Goal: Task Accomplishment & Management: Manage account settings

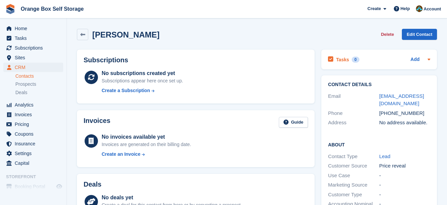
click at [365, 62] on div "Tasks 0 Add" at bounding box center [379, 59] width 102 height 9
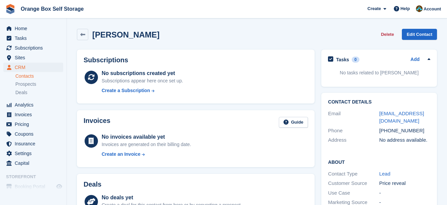
click at [396, 71] on p "No tasks related to Mr Thomas Hemmingway" at bounding box center [379, 72] width 102 height 7
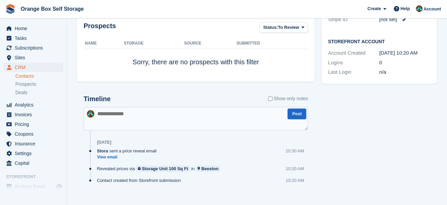
scroll to position [227, 0]
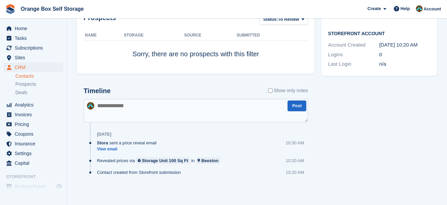
click at [388, 119] on div "Tasks 0 Add No tasks related to Mr Thomas Hemmingway Contact Details Email them…" at bounding box center [379, 8] width 122 height 379
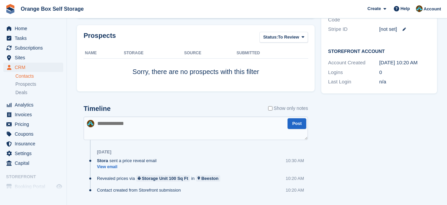
scroll to position [193, 0]
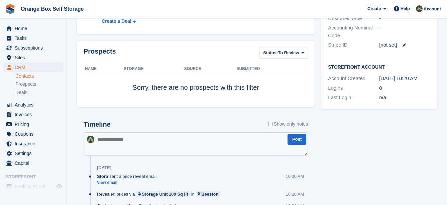
drag, startPoint x: 243, startPoint y: 137, endPoint x: 242, endPoint y: 129, distance: 8.9
click at [243, 137] on textarea at bounding box center [196, 143] width 224 height 23
click at [239, 123] on div "Timeline Show only notes" at bounding box center [196, 126] width 224 height 12
click at [183, 142] on textarea at bounding box center [196, 143] width 224 height 23
click at [148, 148] on textarea at bounding box center [196, 143] width 224 height 23
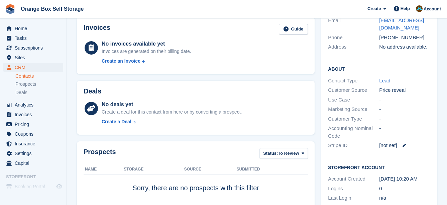
scroll to position [0, 0]
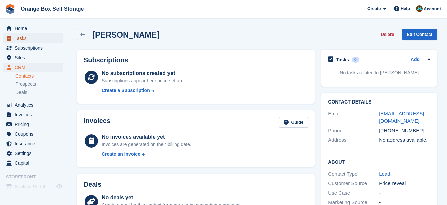
click at [31, 37] on span "Tasks" at bounding box center [35, 37] width 40 height 9
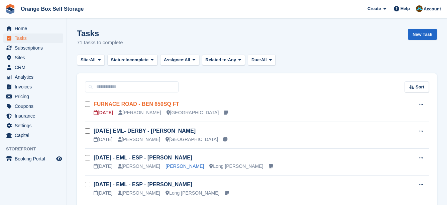
click at [167, 101] on link "FURNACE ROAD - BEN 650SQ FT" at bounding box center [137, 104] width 86 height 6
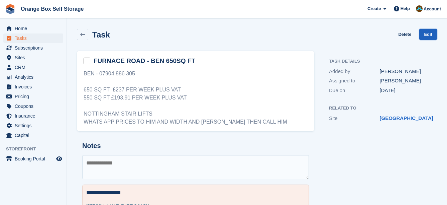
click at [427, 35] on link "Edit" at bounding box center [428, 34] width 18 height 11
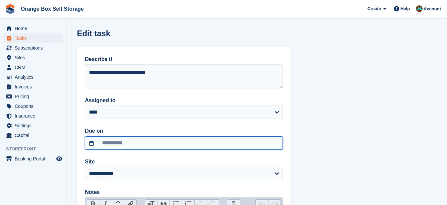
click at [170, 144] on input "**********" at bounding box center [184, 142] width 198 height 13
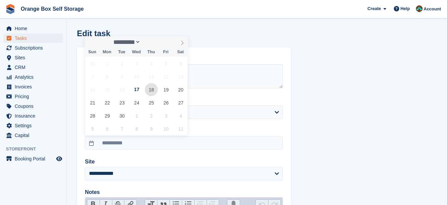
click at [156, 92] on span "18" at bounding box center [151, 89] width 13 height 13
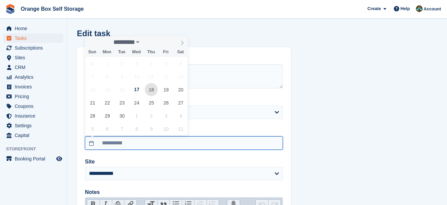
type input "**********"
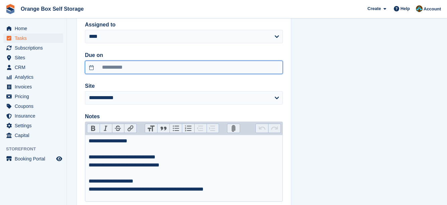
scroll to position [120, 0]
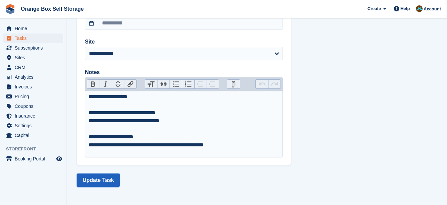
click at [114, 179] on button "Update Task" at bounding box center [98, 179] width 43 height 13
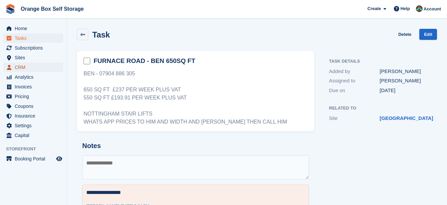
click at [31, 68] on span "CRM" at bounding box center [35, 67] width 40 height 9
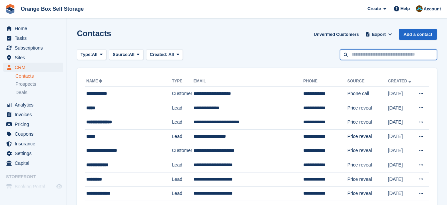
click at [394, 52] on input "text" at bounding box center [388, 54] width 97 height 11
type input "*****"
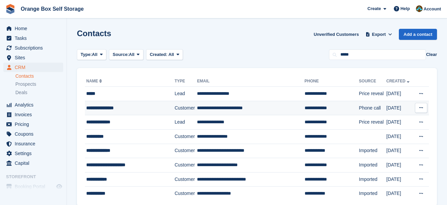
click at [278, 114] on td "**********" at bounding box center [250, 108] width 107 height 14
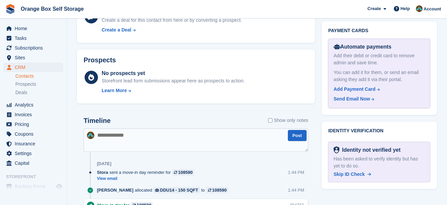
scroll to position [401, 0]
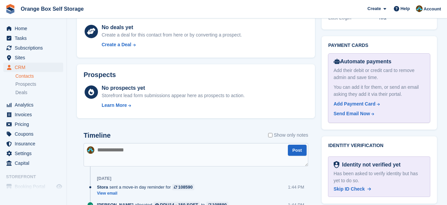
click at [308, 113] on div "Prospects No prospects yet Storefront lead form submissions appear here as pros…" at bounding box center [196, 91] width 238 height 54
click at [352, 100] on div "Add Payment Card" at bounding box center [355, 103] width 42 height 7
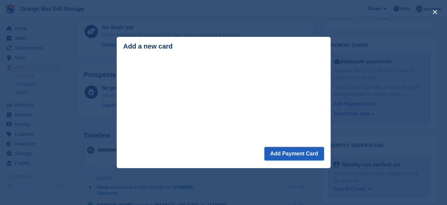
click at [282, 151] on button "Add Payment Card" at bounding box center [293, 153] width 59 height 13
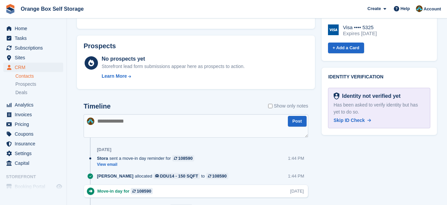
scroll to position [298, 0]
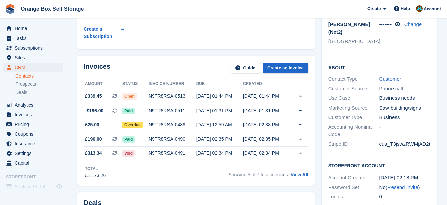
scroll to position [201, 0]
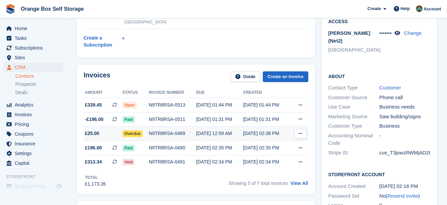
click at [303, 131] on button at bounding box center [300, 133] width 12 height 10
click at [277, 132] on div "15 Sep, 02:38 PM" at bounding box center [266, 133] width 47 height 7
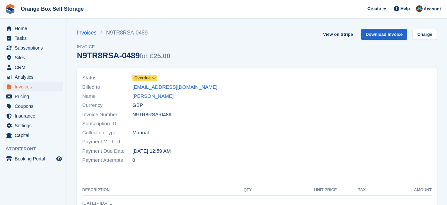
click at [153, 77] on icon at bounding box center [154, 78] width 4 height 4
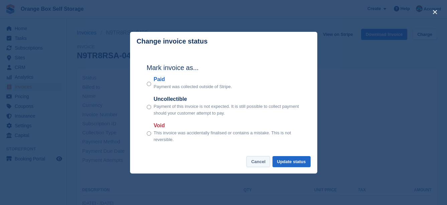
click at [261, 164] on button "Cancel" at bounding box center [258, 161] width 24 height 11
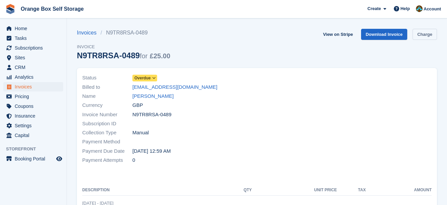
click at [432, 30] on link "Charge" at bounding box center [425, 34] width 24 height 11
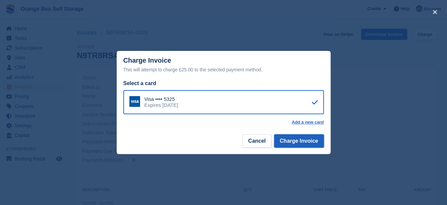
click at [285, 138] on button "Charge Invoice" at bounding box center [299, 140] width 50 height 13
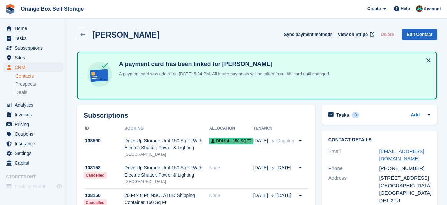
scroll to position [201, 0]
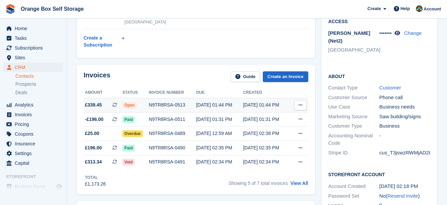
click at [147, 106] on div "Open" at bounding box center [135, 104] width 26 height 7
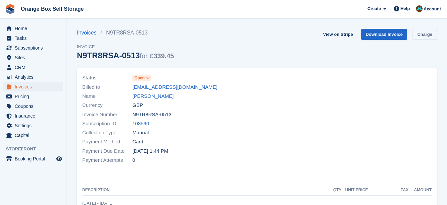
click at [421, 33] on link "Charge" at bounding box center [425, 34] width 24 height 11
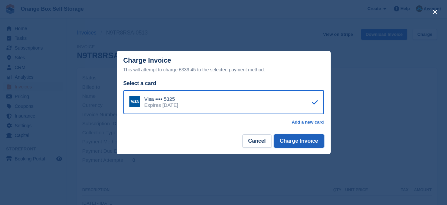
click at [289, 137] on button "Charge Invoice" at bounding box center [299, 140] width 50 height 13
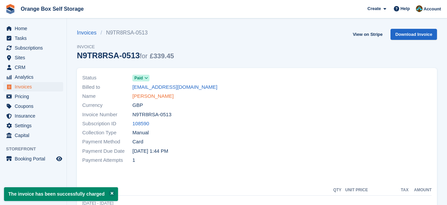
click at [165, 95] on link "[PERSON_NAME]" at bounding box center [152, 96] width 41 height 8
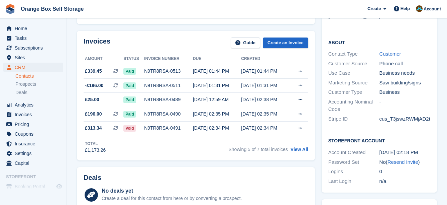
scroll to position [234, 0]
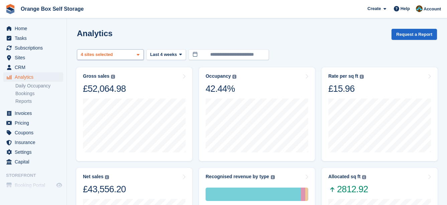
click at [134, 56] on div "Beeston 2 sites selected 3 sites selected 4 sites selected" at bounding box center [110, 54] width 67 height 11
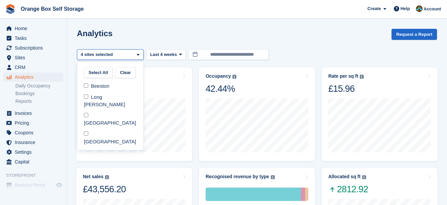
click at [129, 52] on div "Beeston 2 sites selected 3 sites selected 4 sites selected" at bounding box center [110, 54] width 67 height 11
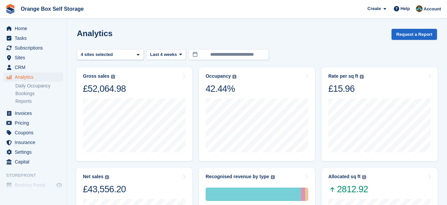
click at [150, 37] on div "Analytics Request a Report" at bounding box center [257, 38] width 360 height 19
click at [116, 54] on div "Beeston 2 sites selected 3 sites selected 4 sites selected" at bounding box center [110, 54] width 67 height 11
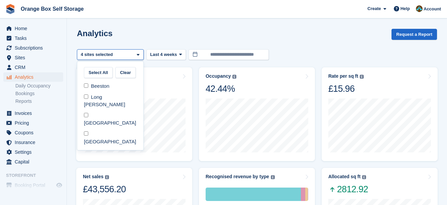
click at [349, 42] on div "Analytics Request a Report" at bounding box center [257, 38] width 360 height 19
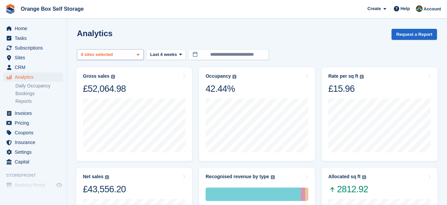
drag, startPoint x: 123, startPoint y: 60, endPoint x: 115, endPoint y: 57, distance: 8.1
click at [115, 57] on div "Beeston 2 sites selected 3 sites selected 4 sites selected" at bounding box center [110, 54] width 67 height 11
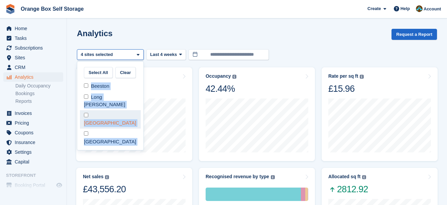
click at [98, 110] on div "[GEOGRAPHIC_DATA]" at bounding box center [110, 119] width 61 height 18
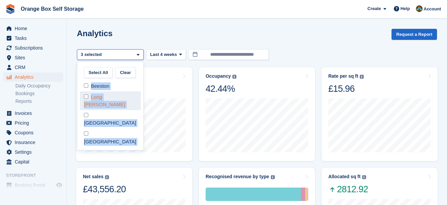
drag, startPoint x: 99, startPoint y: 100, endPoint x: 99, endPoint y: 96, distance: 3.4
click at [99, 97] on div "Long [PERSON_NAME]" at bounding box center [110, 100] width 61 height 18
click at [100, 85] on div "Beeston" at bounding box center [110, 86] width 61 height 11
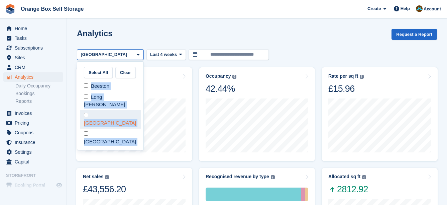
click at [99, 110] on div "[GEOGRAPHIC_DATA]" at bounding box center [110, 119] width 61 height 18
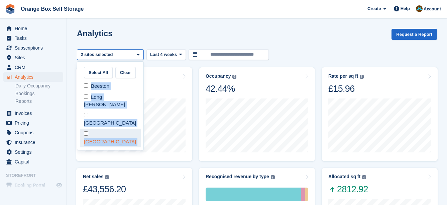
click at [100, 128] on div "[GEOGRAPHIC_DATA]" at bounding box center [110, 137] width 61 height 18
select select "****"
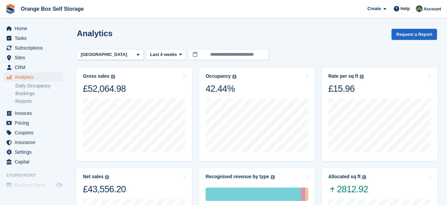
click at [147, 40] on div "Analytics Request a Report" at bounding box center [257, 38] width 360 height 19
click at [35, 87] on link "Daily Occupancy" at bounding box center [39, 86] width 48 height 6
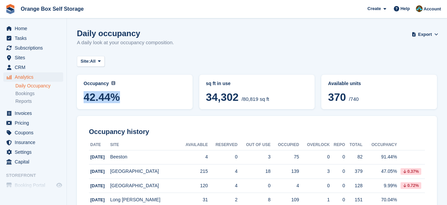
drag, startPoint x: 122, startPoint y: 95, endPoint x: 86, endPoint y: 98, distance: 35.6
click at [86, 98] on span "42.44%" at bounding box center [135, 97] width 102 height 12
drag, startPoint x: 86, startPoint y: 98, endPoint x: 216, endPoint y: 52, distance: 137.4
click at [216, 52] on div "Daily occupancy A daily look at your occupancy composition. Export Export Occup…" at bounding box center [257, 42] width 360 height 26
click at [101, 58] on button "Site: All" at bounding box center [91, 61] width 28 height 11
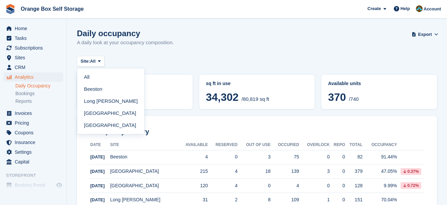
click at [35, 84] on link "Daily Occupancy" at bounding box center [39, 86] width 48 height 6
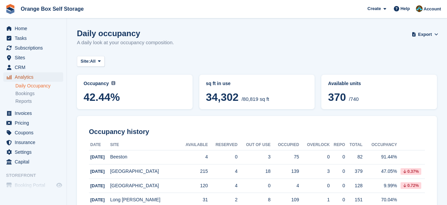
click at [42, 78] on span "Analytics" at bounding box center [35, 76] width 40 height 9
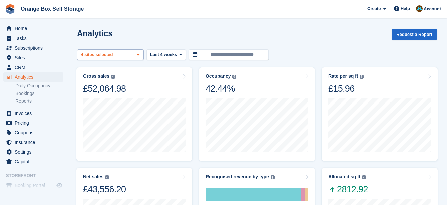
click at [112, 54] on div "4 sites selected" at bounding box center [98, 54] width 36 height 7
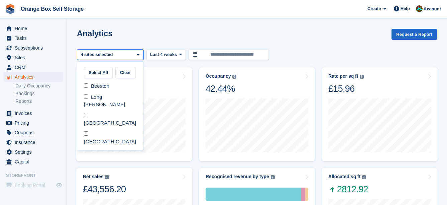
click at [136, 39] on div "Analytics Request a Report" at bounding box center [257, 38] width 360 height 19
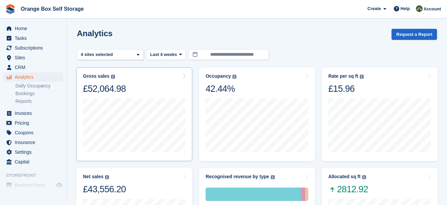
click at [143, 79] on div "Gross sales The sum of all finalised invoices, after discount and including tax…" at bounding box center [134, 83] width 103 height 21
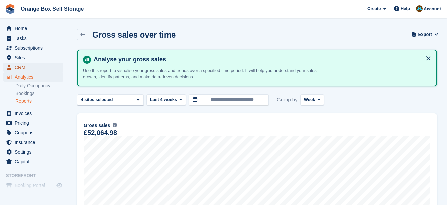
click at [28, 68] on span "CRM" at bounding box center [35, 67] width 40 height 9
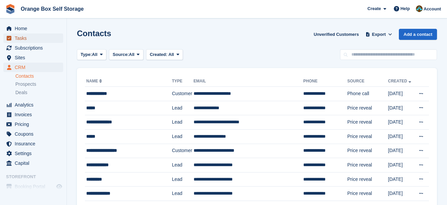
click at [32, 38] on span "Tasks" at bounding box center [35, 37] width 40 height 9
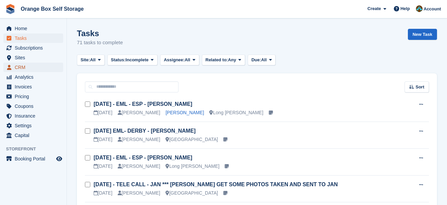
click at [14, 65] on link "CRM" at bounding box center [33, 67] width 60 height 9
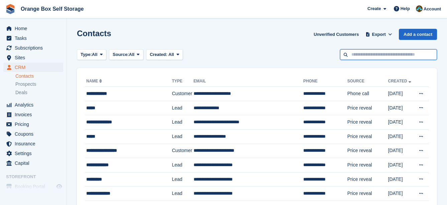
click at [376, 53] on input "text" at bounding box center [388, 54] width 97 height 11
type input "*****"
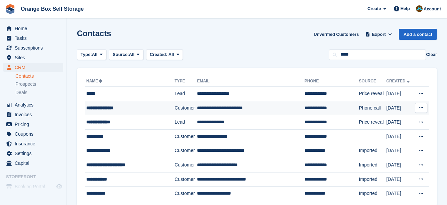
click at [135, 101] on td "**********" at bounding box center [130, 108] width 90 height 14
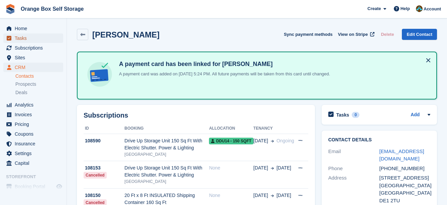
click at [22, 41] on span "Tasks" at bounding box center [35, 37] width 40 height 9
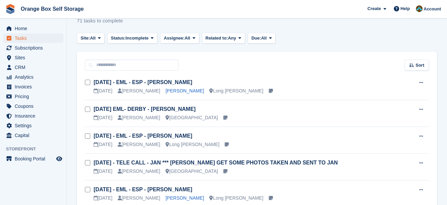
scroll to position [33, 0]
